Goal: Task Accomplishment & Management: Manage account settings

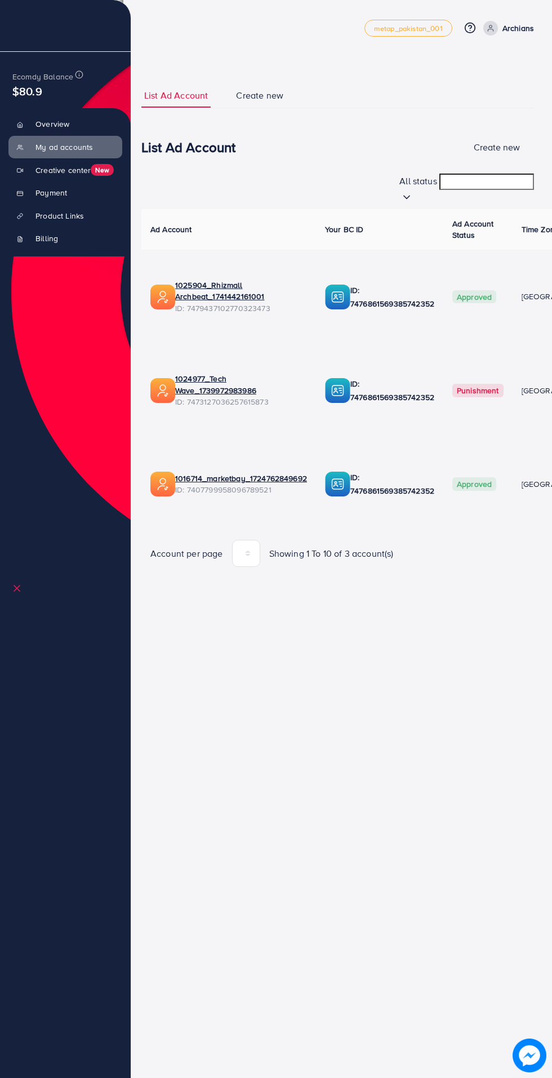
click at [526, 25] on p "Archians" at bounding box center [519, 28] width 32 height 14
click at [475, 92] on span "Log out" at bounding box center [466, 93] width 30 height 14
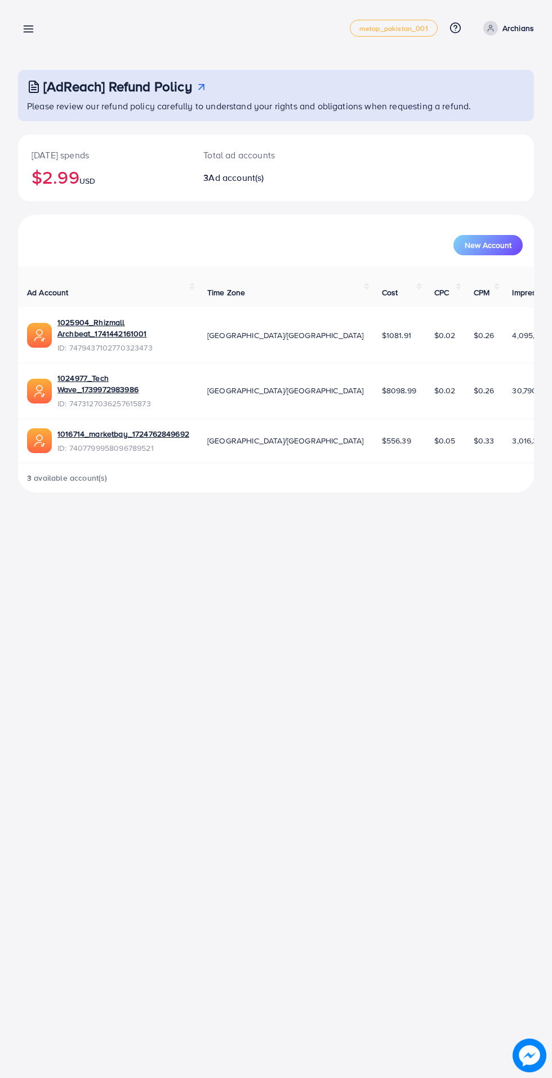
click at [28, 26] on line at bounding box center [28, 26] width 9 height 0
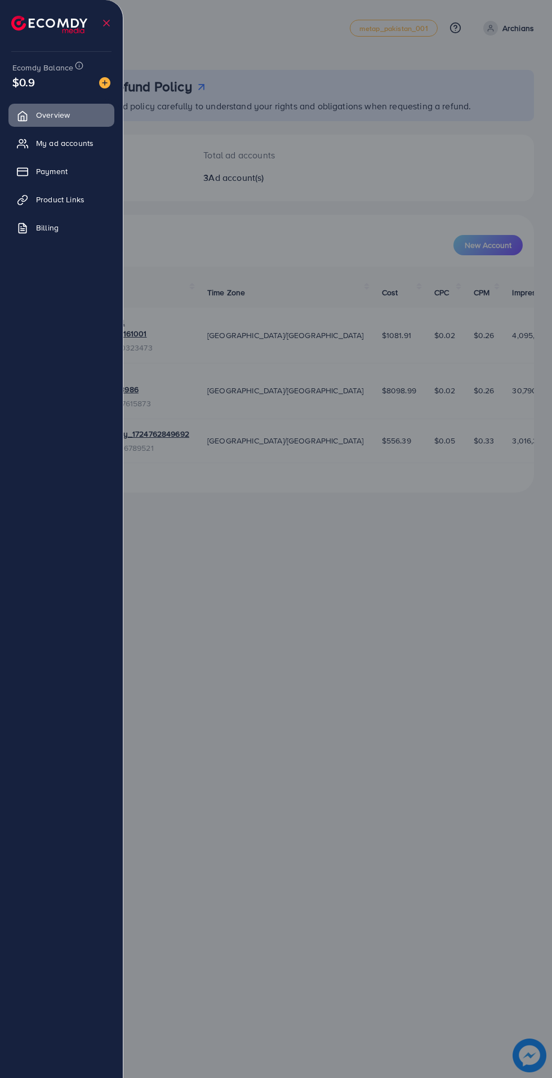
click at [289, 43] on div at bounding box center [276, 647] width 552 height 1294
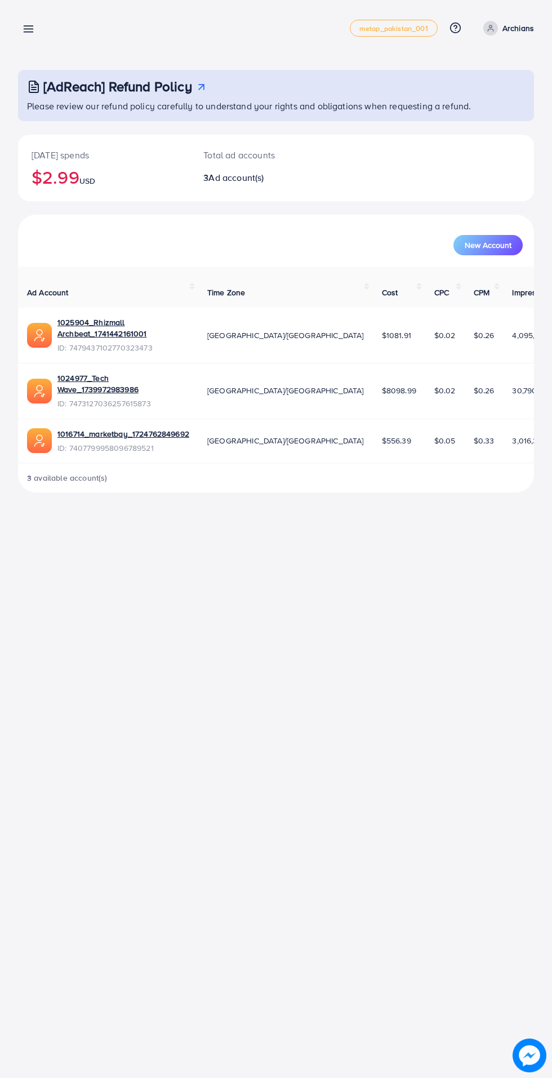
click at [30, 31] on icon at bounding box center [29, 29] width 12 height 12
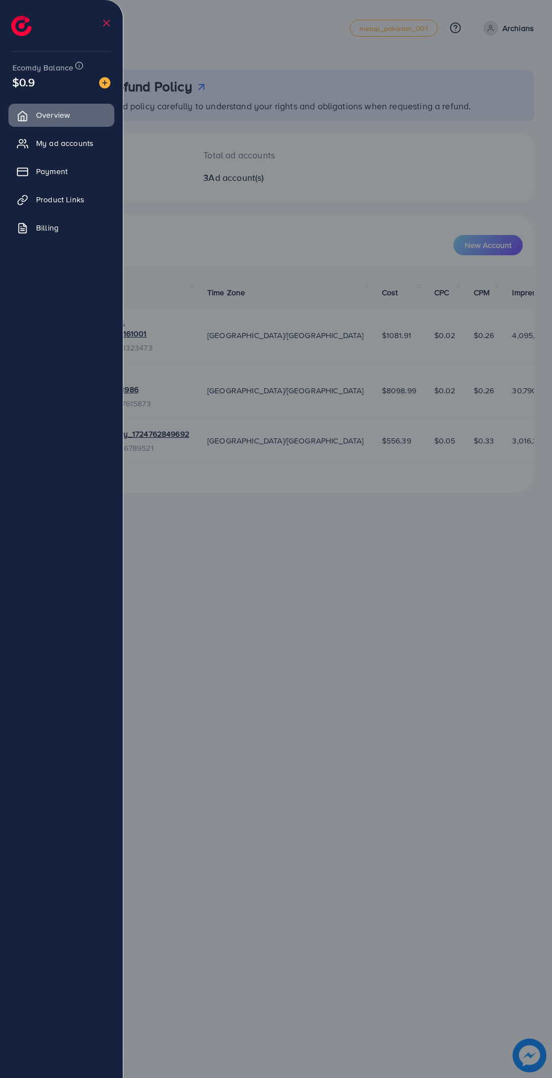
click at [66, 148] on span "My ad accounts" at bounding box center [64, 142] width 57 height 11
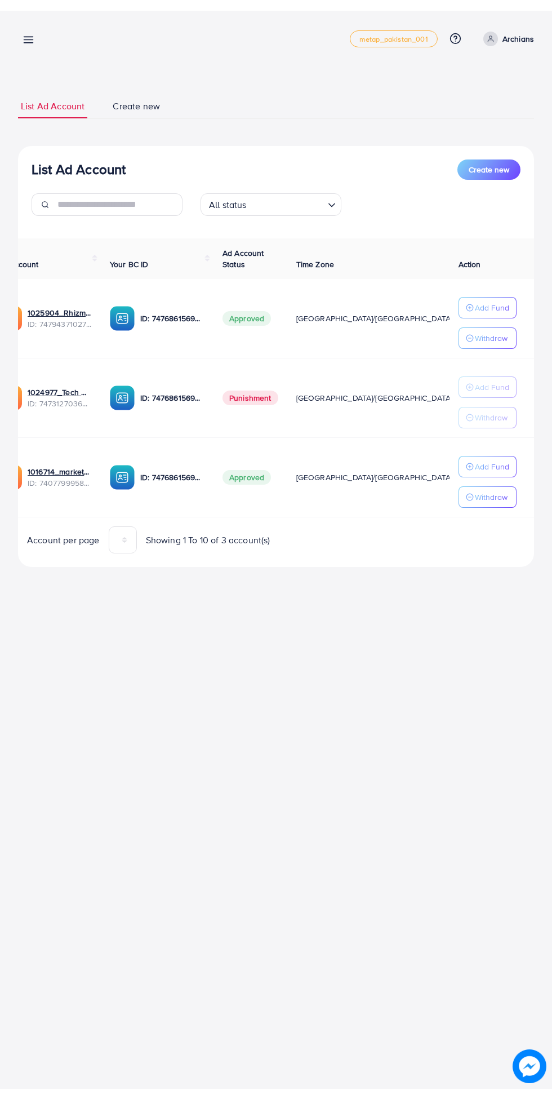
scroll to position [0, 30]
